Goal: Communication & Community: Connect with others

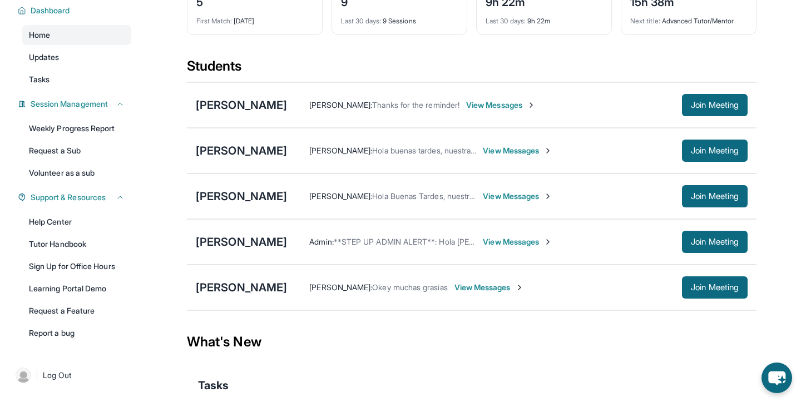
scroll to position [85, 0]
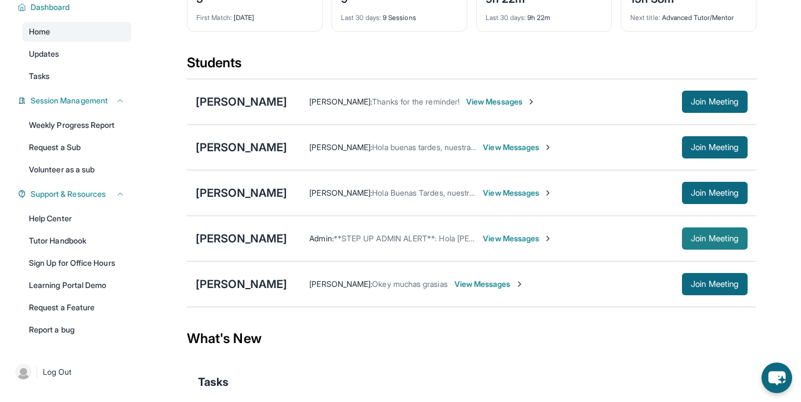
click at [697, 237] on span "Join Meeting" at bounding box center [715, 238] width 48 height 7
click at [503, 234] on span "View Messages" at bounding box center [518, 238] width 70 height 11
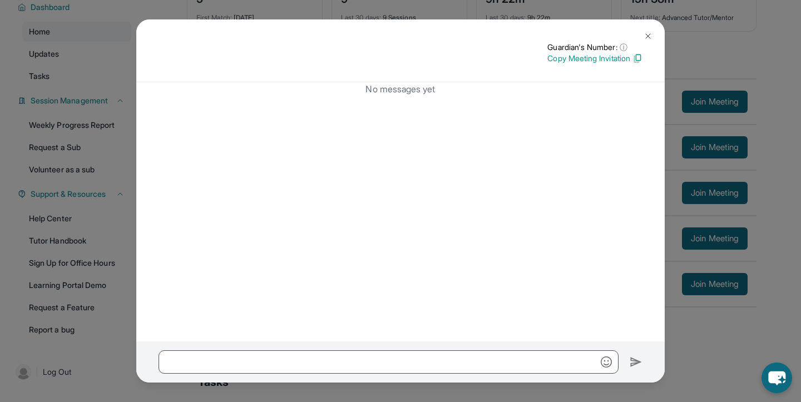
scroll to position [142, 0]
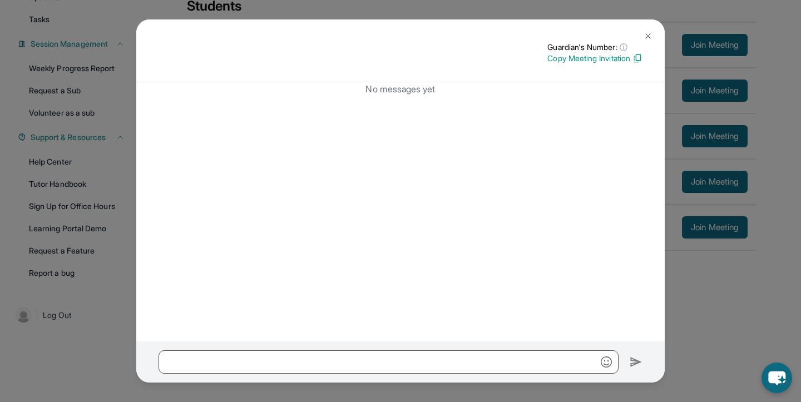
click at [648, 35] on img at bounding box center [647, 36] width 9 height 9
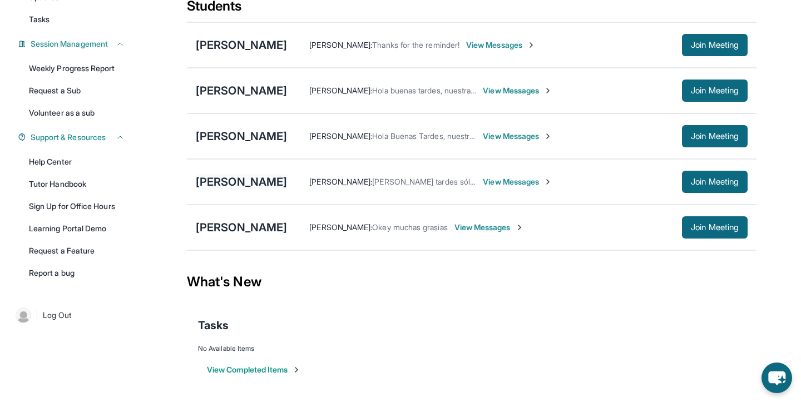
click at [257, 181] on div "[PERSON_NAME]" at bounding box center [241, 182] width 91 height 16
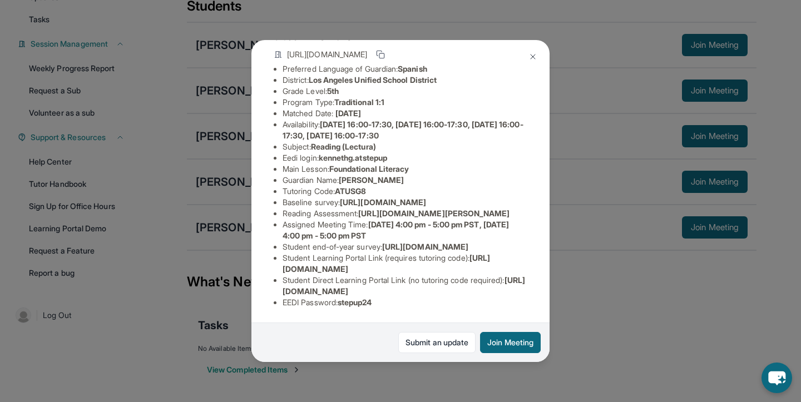
scroll to position [0, 0]
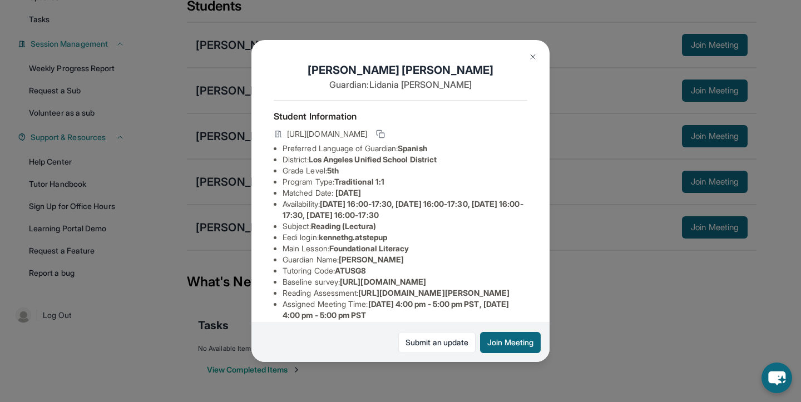
click at [536, 56] on img at bounding box center [532, 56] width 9 height 9
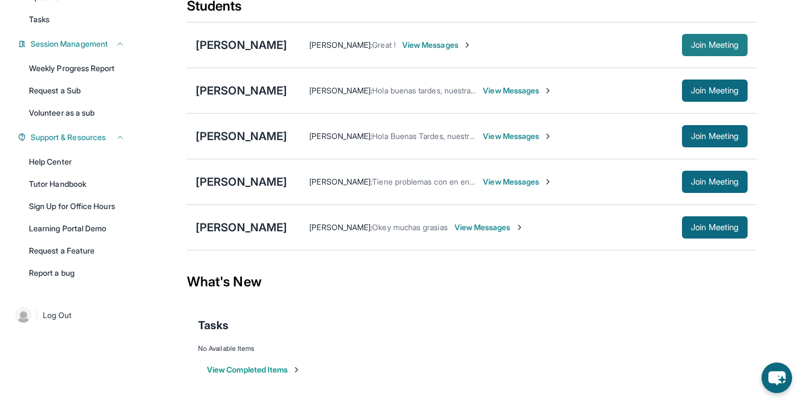
click at [698, 42] on span "Join Meeting" at bounding box center [715, 45] width 48 height 7
click at [249, 176] on div "[PERSON_NAME]" at bounding box center [241, 182] width 91 height 16
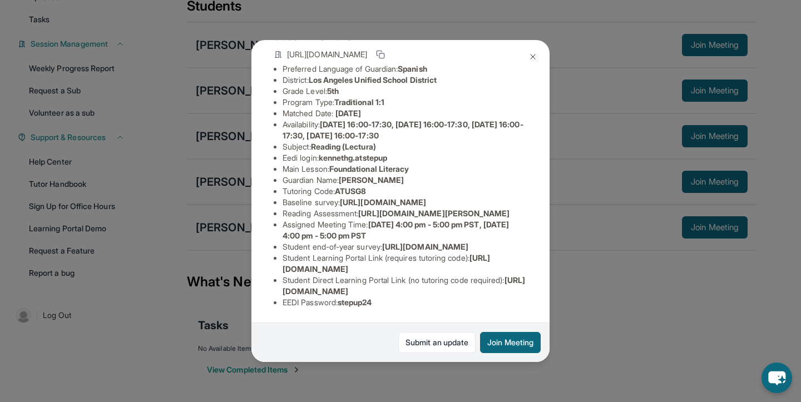
scroll to position [179, 0]
click at [530, 56] on img at bounding box center [532, 56] width 9 height 9
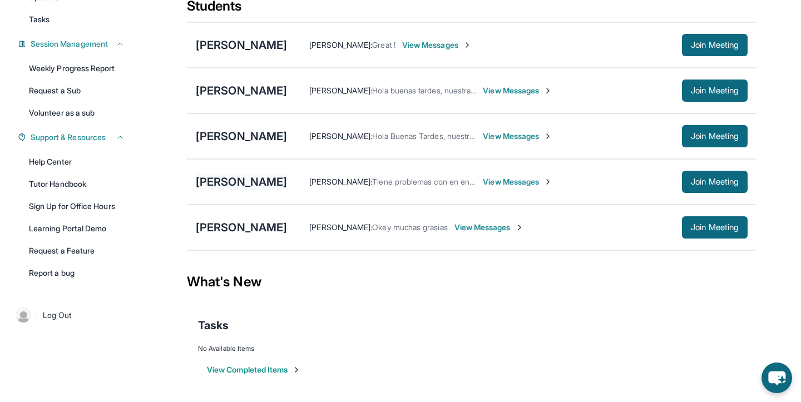
click at [234, 181] on div "[PERSON_NAME]" at bounding box center [241, 182] width 91 height 16
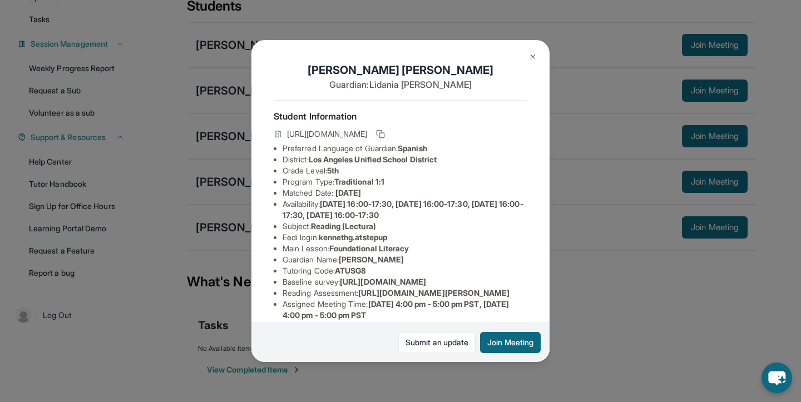
click at [519, 343] on button "Join Meeting" at bounding box center [510, 342] width 61 height 21
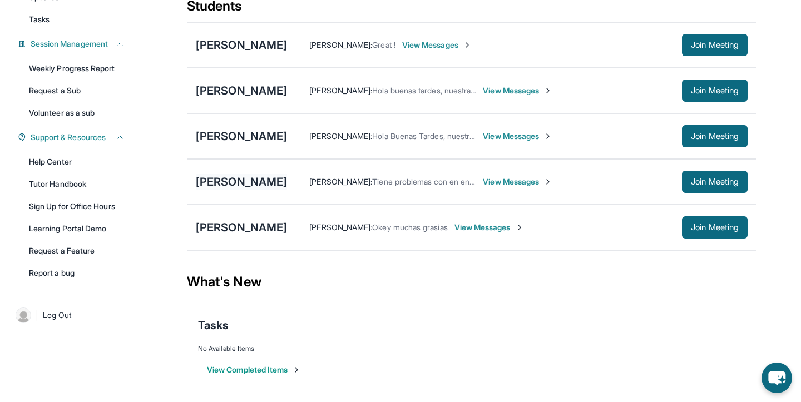
click at [254, 181] on div "[PERSON_NAME]" at bounding box center [241, 182] width 91 height 16
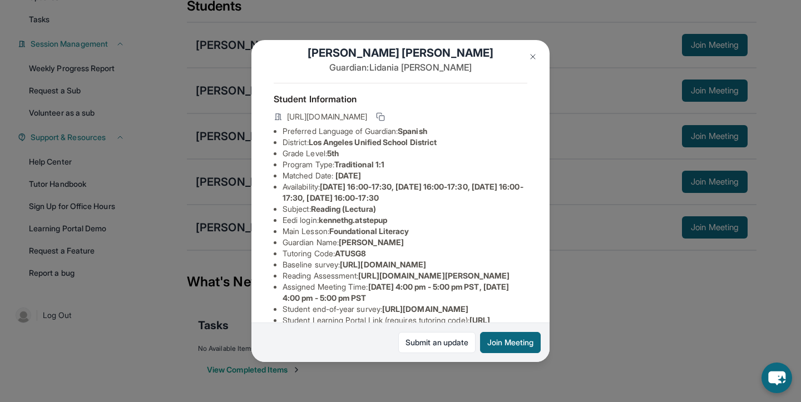
scroll to position [0, 0]
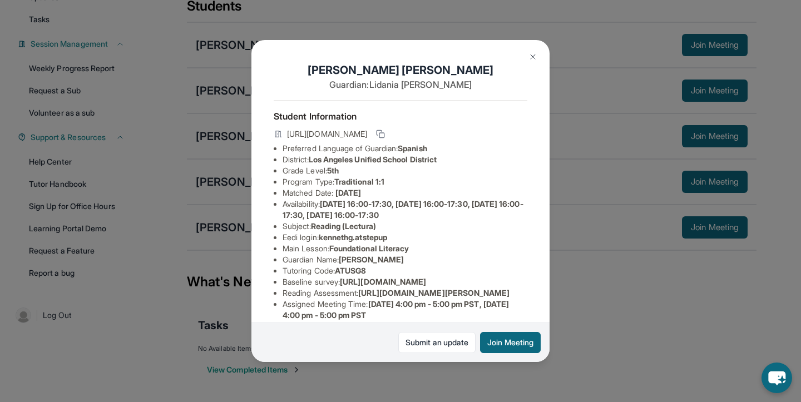
click at [527, 52] on button at bounding box center [533, 57] width 22 height 22
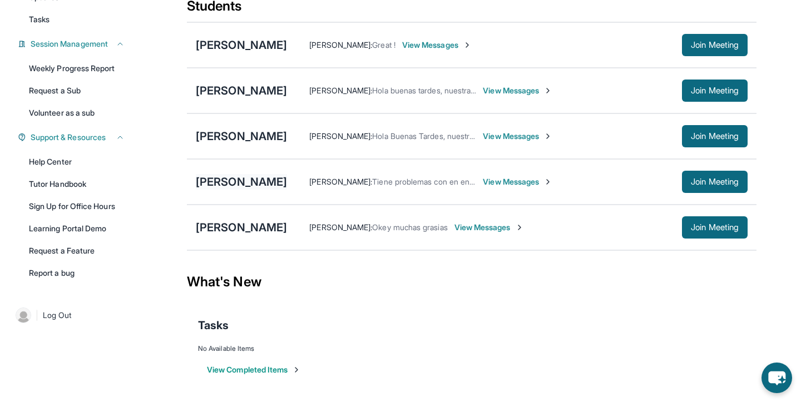
click at [228, 179] on div "[PERSON_NAME]" at bounding box center [241, 182] width 91 height 16
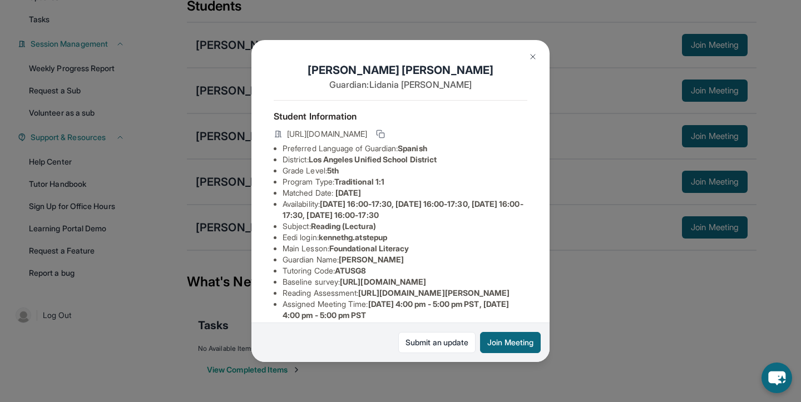
click at [528, 53] on img at bounding box center [532, 56] width 9 height 9
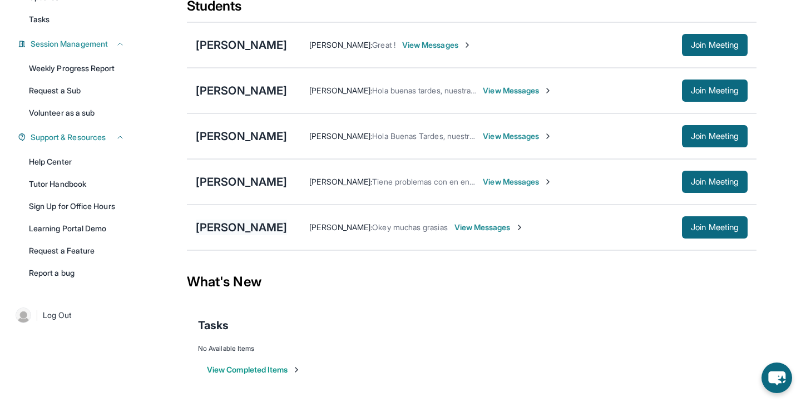
click at [260, 224] on div "[PERSON_NAME]" at bounding box center [241, 228] width 91 height 16
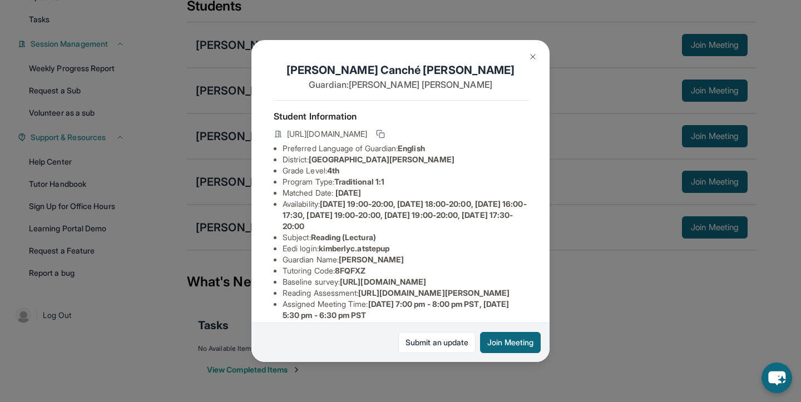
click at [537, 48] on button at bounding box center [533, 57] width 22 height 22
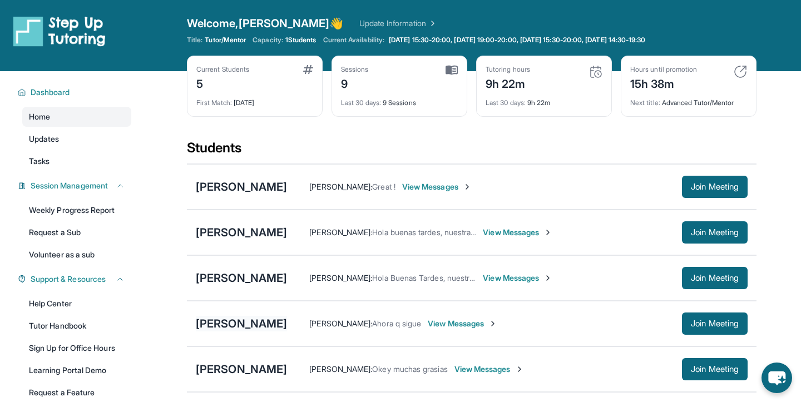
click at [232, 327] on div "[PERSON_NAME]" at bounding box center [241, 324] width 91 height 16
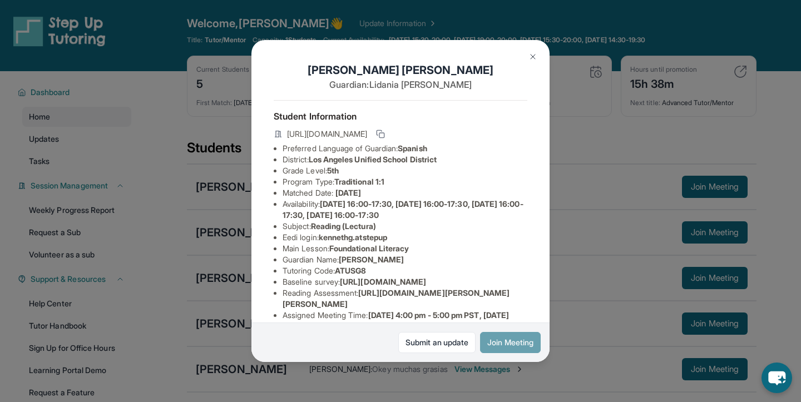
click at [489, 337] on button "Join Meeting" at bounding box center [510, 342] width 61 height 21
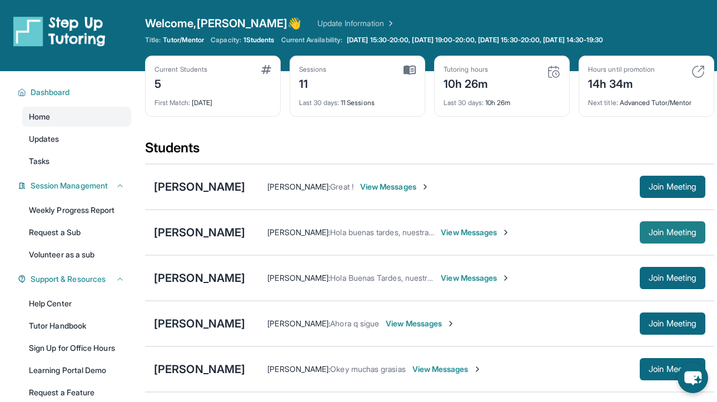
click at [649, 233] on span "Join Meeting" at bounding box center [673, 232] width 48 height 7
